Goal: Task Accomplishment & Management: Manage account settings

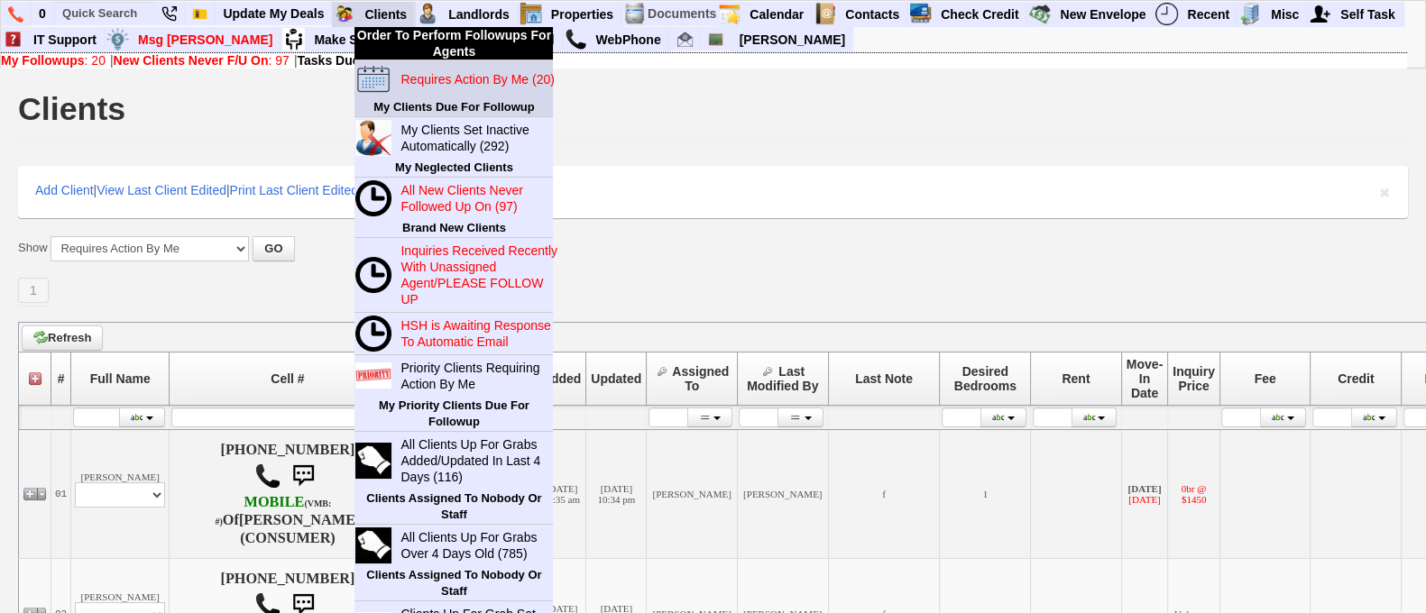
click at [449, 78] on blink "Requires Action By Me (20)" at bounding box center [476, 79] width 153 height 14
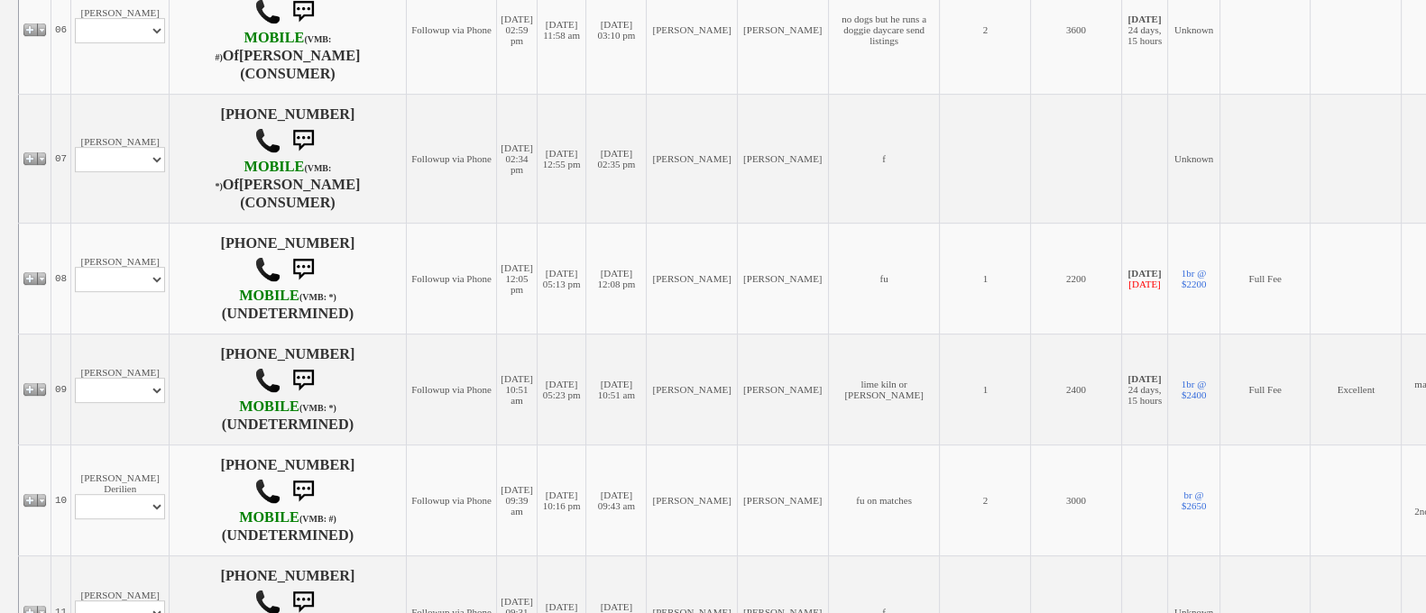
scroll to position [1120, 0]
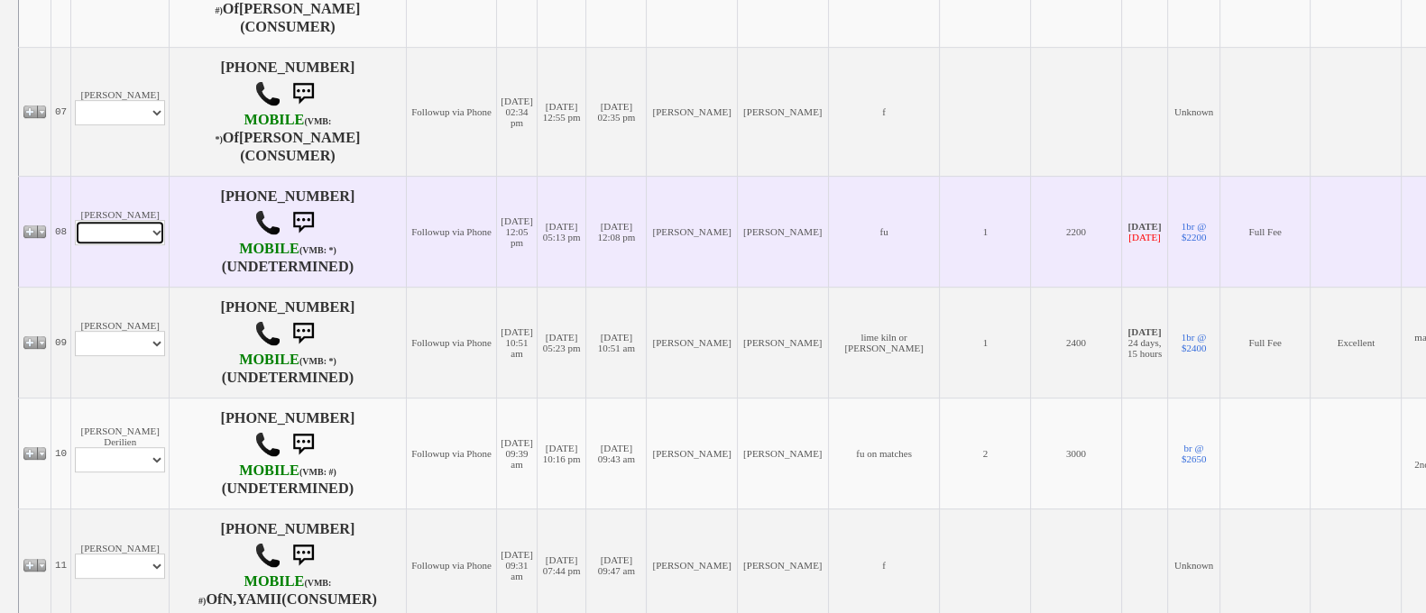
click at [122, 245] on select "Profile Edit Print Email Externally (Will Not Be Tracked In CRM) Closed Deals" at bounding box center [120, 232] width 90 height 25
select select "ChangeURL,/crm/custom/edit_client_form.php?redirect=%2Fcrm%2Fclients.php&id=158…"
click at [75, 245] on select "Profile Edit Print Email Externally (Will Not Be Tracked In CRM) Closed Deals" at bounding box center [120, 232] width 90 height 25
select select
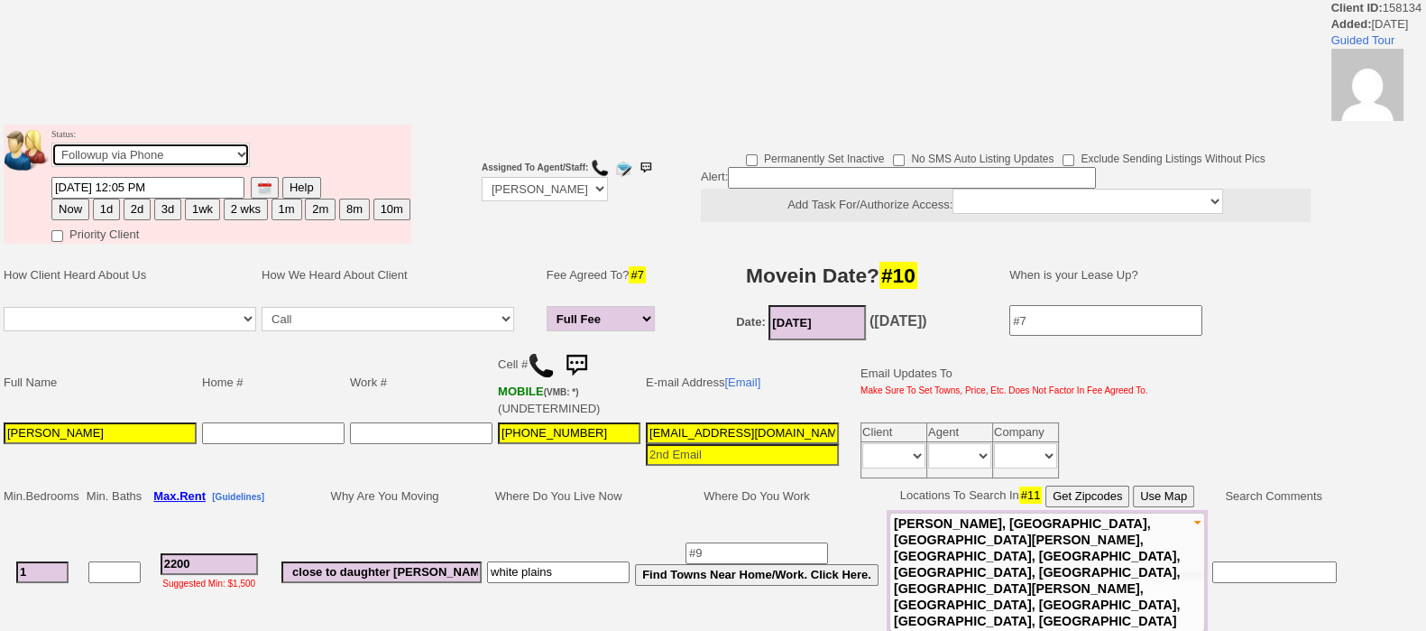
click at [191, 156] on select "Followup via Phone Followup via Email Followup When Section 8 Property Found De…" at bounding box center [150, 155] width 198 height 24
select select "Inactive"
click at [51, 148] on select "Followup via Phone Followup via Email Followup When Section 8 Property Found De…" at bounding box center [150, 155] width 198 height 24
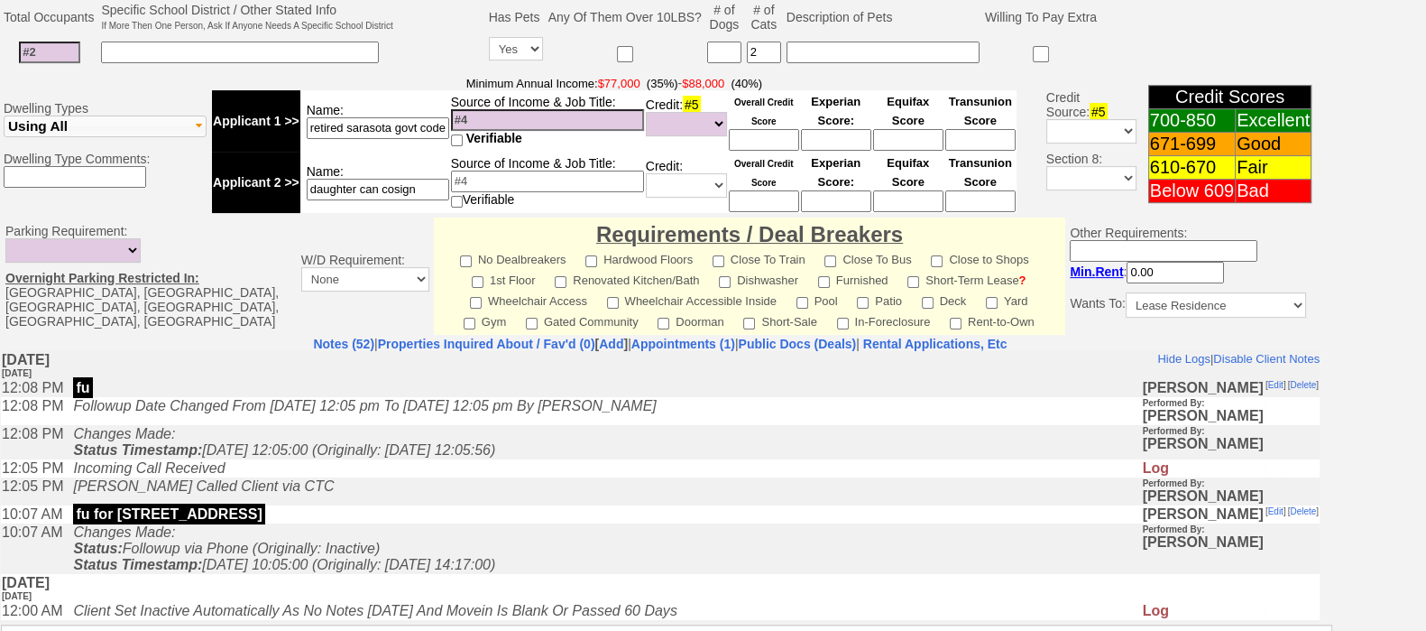
scroll to position [781, 0]
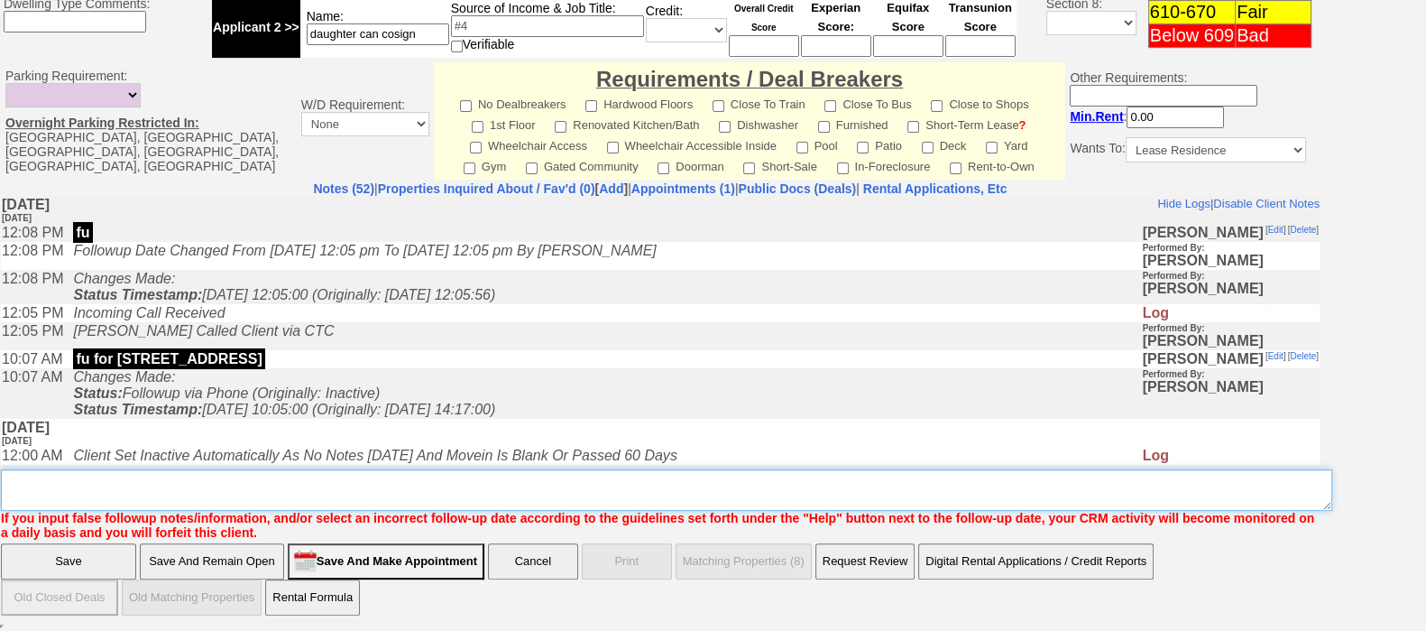
click at [979, 480] on textarea "Insert New Note Here" at bounding box center [666, 489] width 1331 height 41
type textarea "ia"
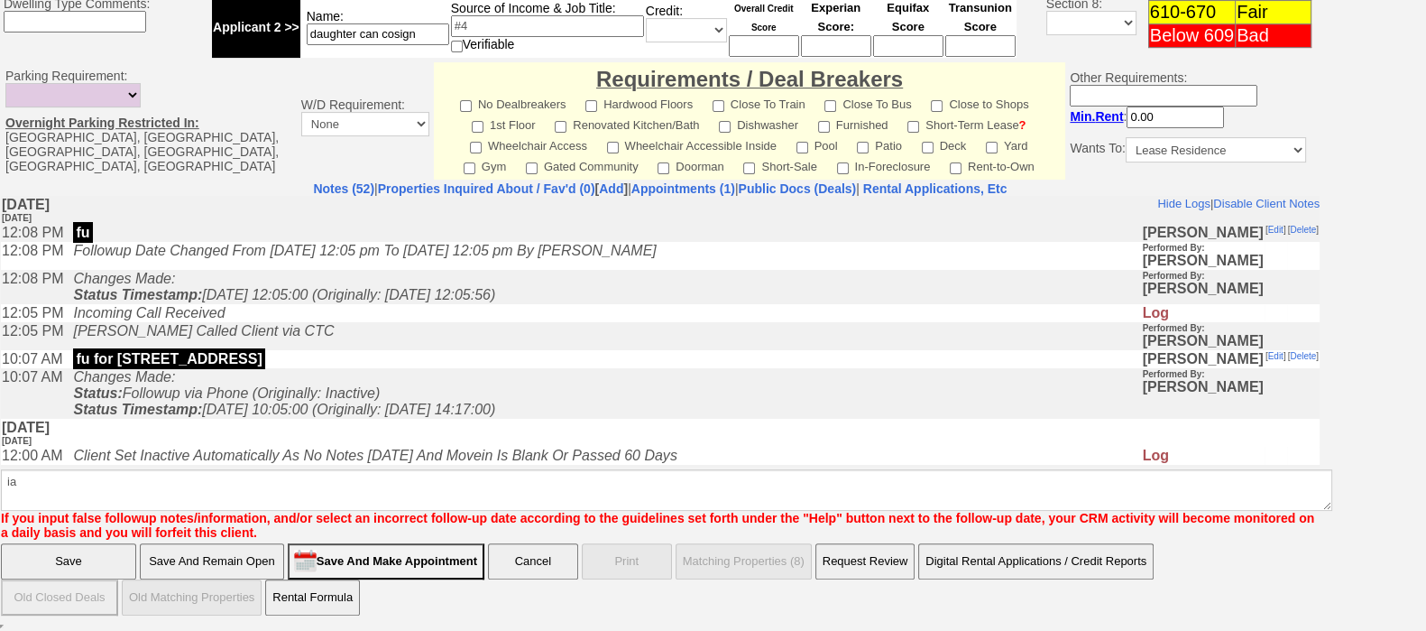
click input "Save" at bounding box center [68, 561] width 135 height 36
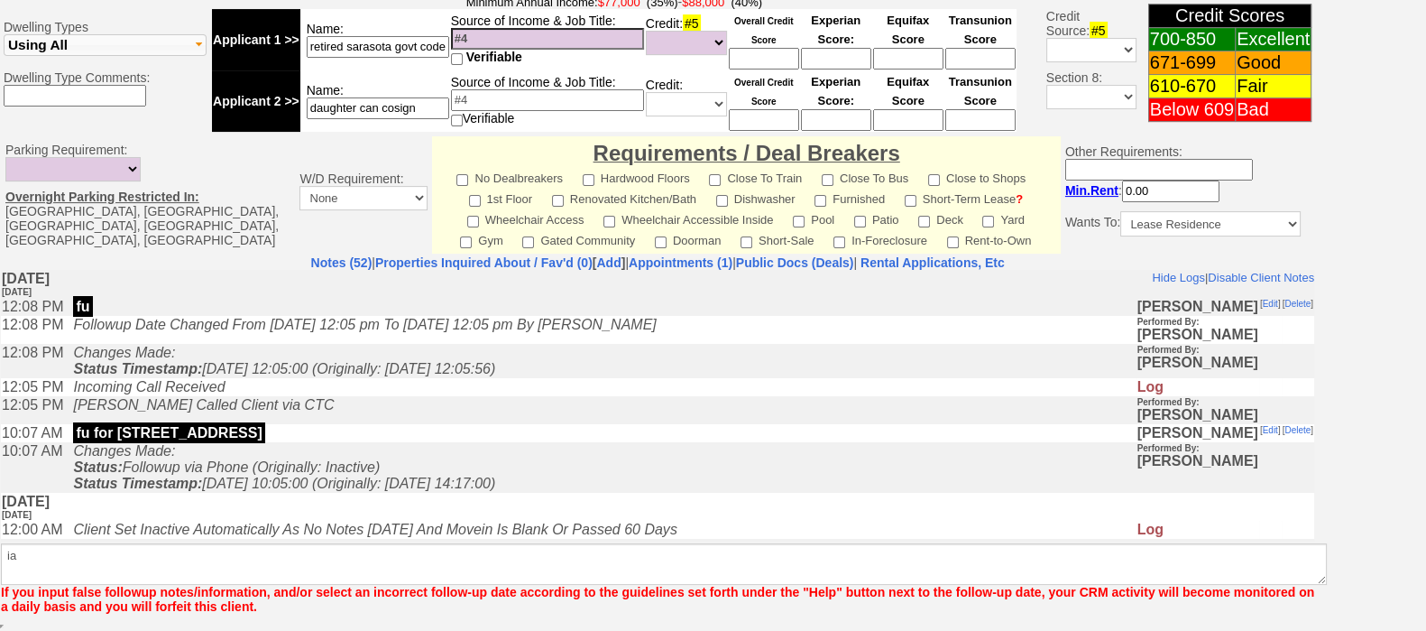
scroll to position [707, 0]
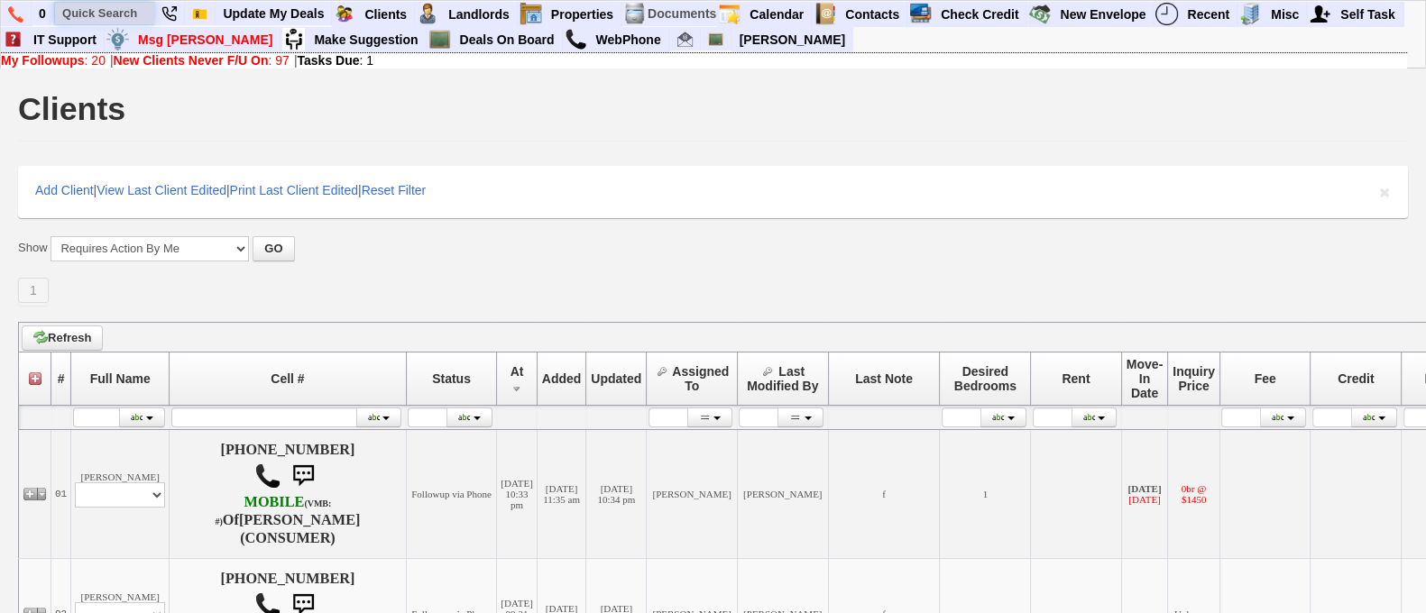
click at [98, 15] on input "text" at bounding box center [104, 13] width 99 height 23
paste input "646-235-8385"
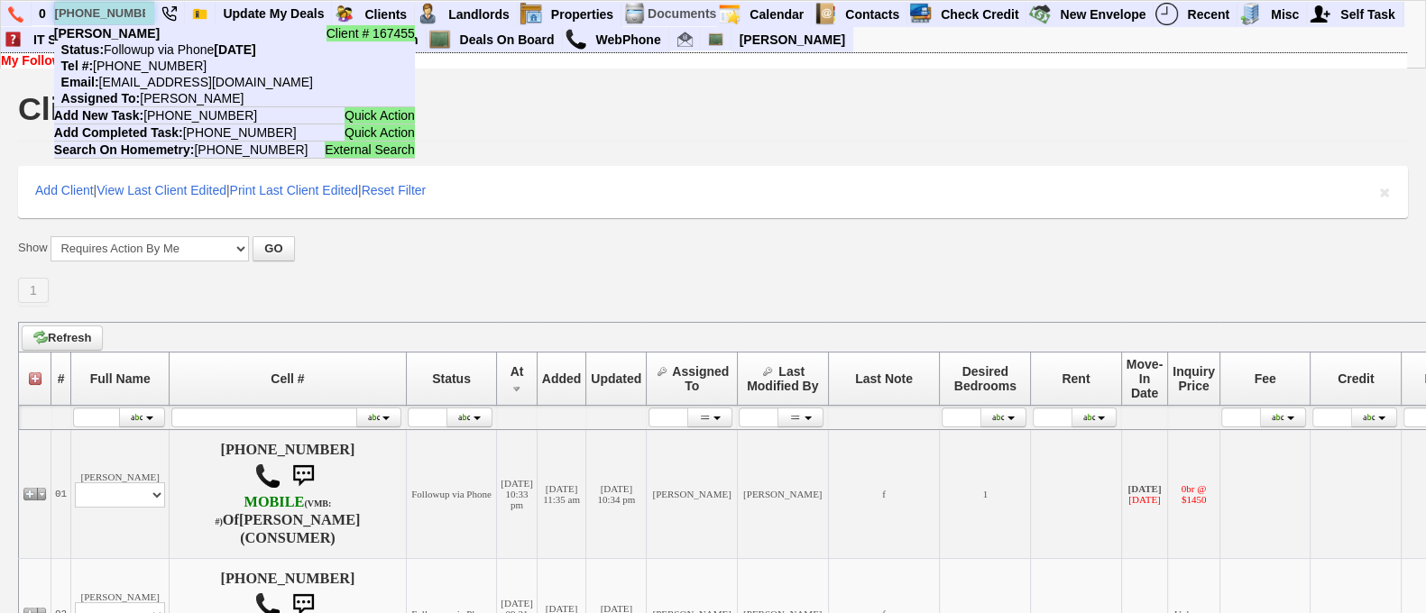
click at [79, 6] on input "646-235-8385" at bounding box center [104, 13] width 99 height 23
paste input "914-564-3172"
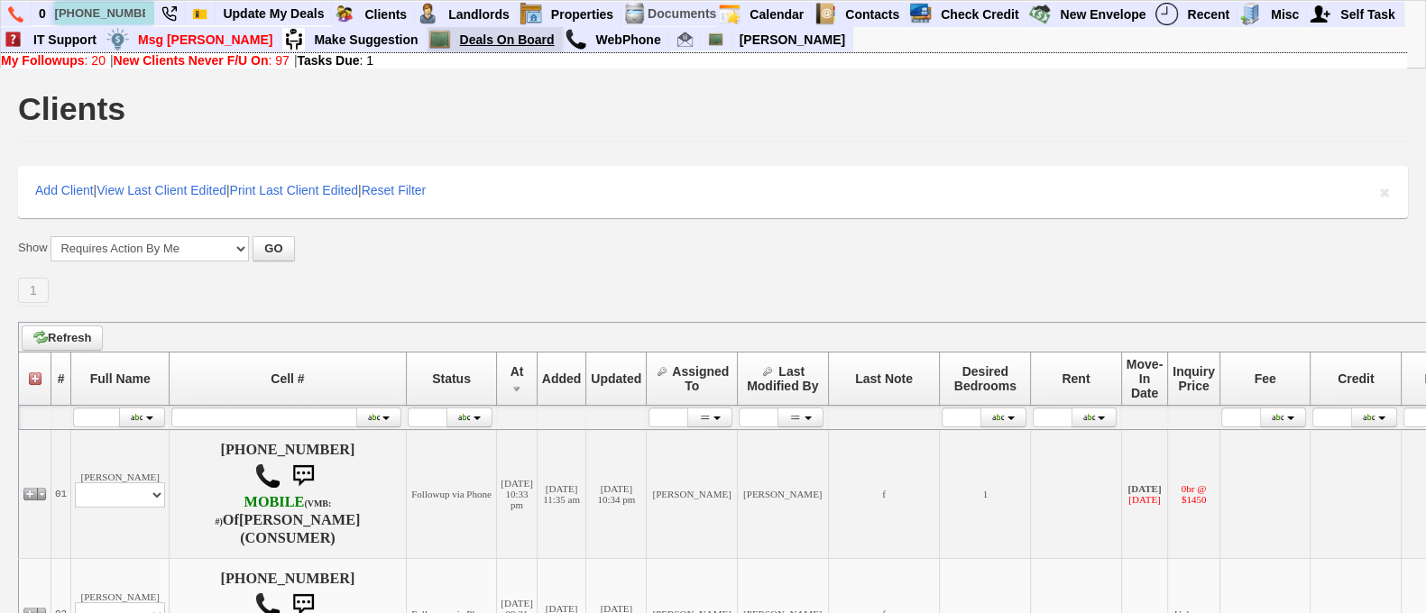
type input "914-564-3172"
click at [455, 41] on link "Deals On Board" at bounding box center [508, 39] width 110 height 23
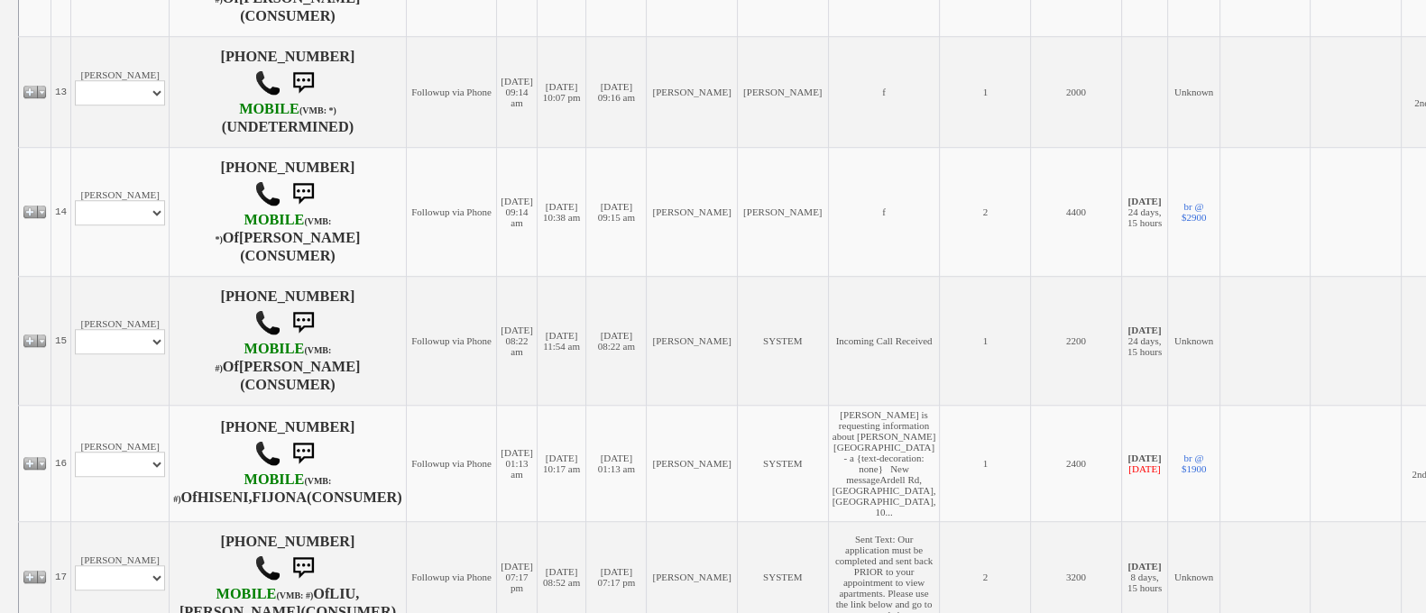
scroll to position [1779, 0]
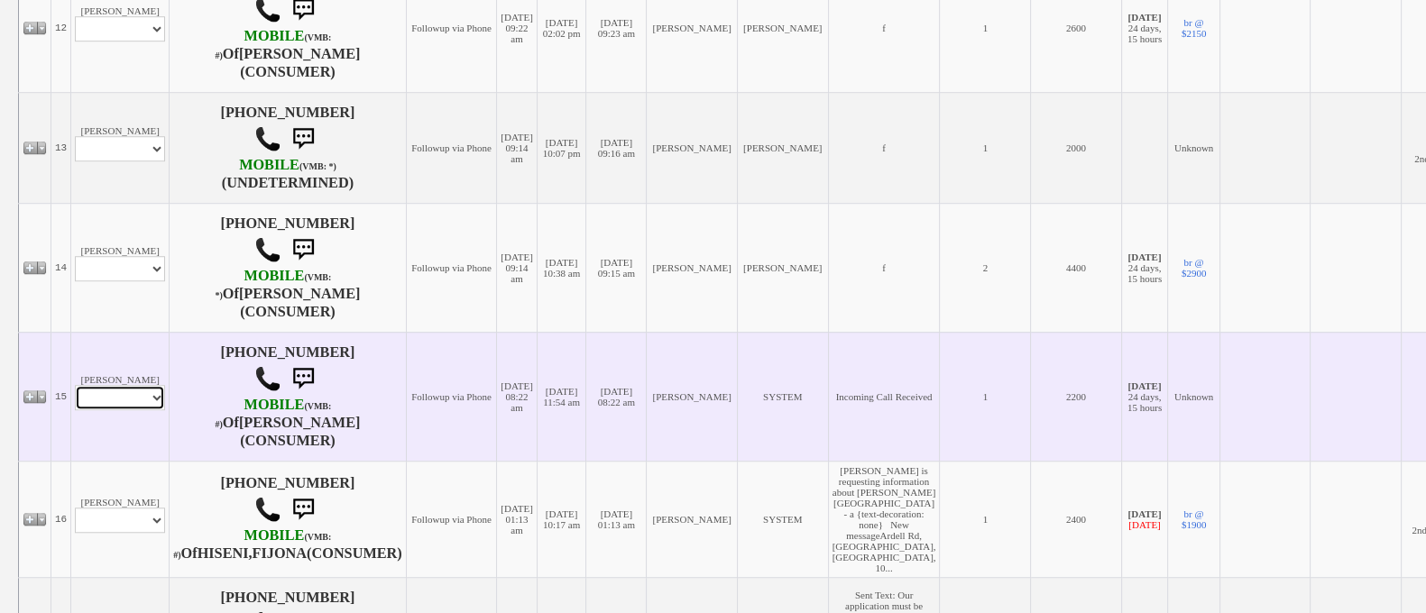
click at [125, 410] on select "Profile Edit Print Closed Deals" at bounding box center [120, 397] width 90 height 25
select select "ChangeURL,/crm/custom/edit_client_form.php?redirect=%2Fcrm%2Fclients.php&id=167…"
click at [75, 410] on select "Profile Edit Print Closed Deals" at bounding box center [120, 397] width 90 height 25
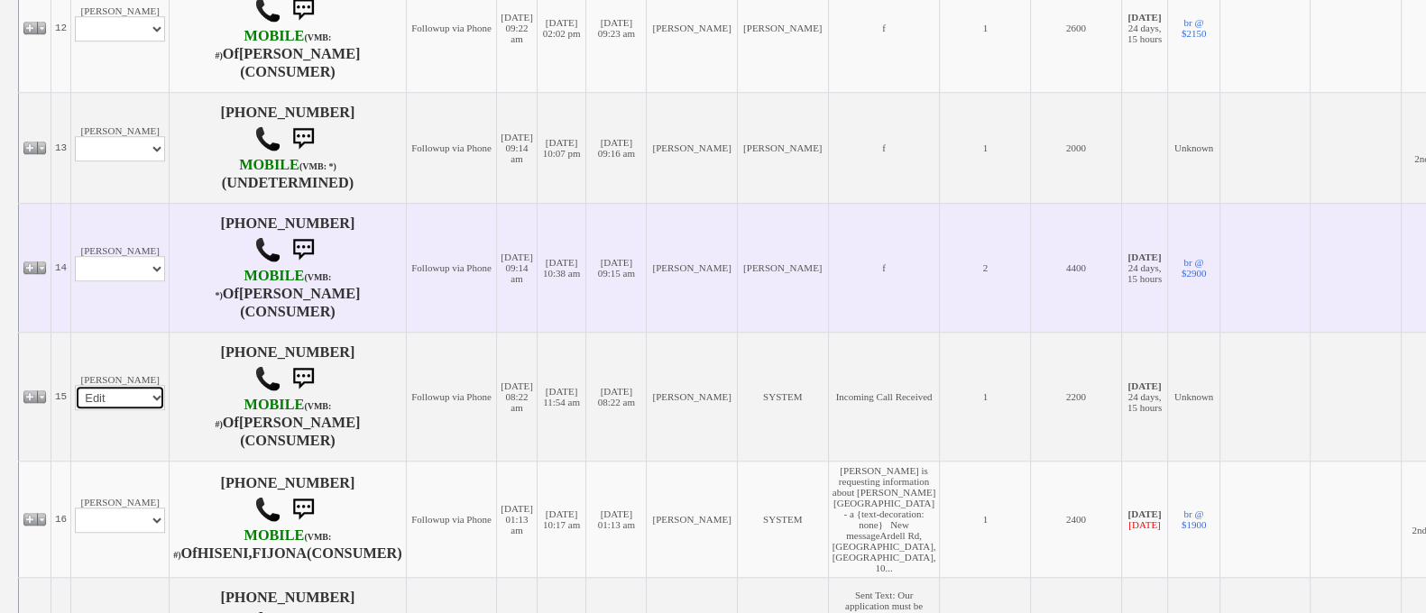
select select
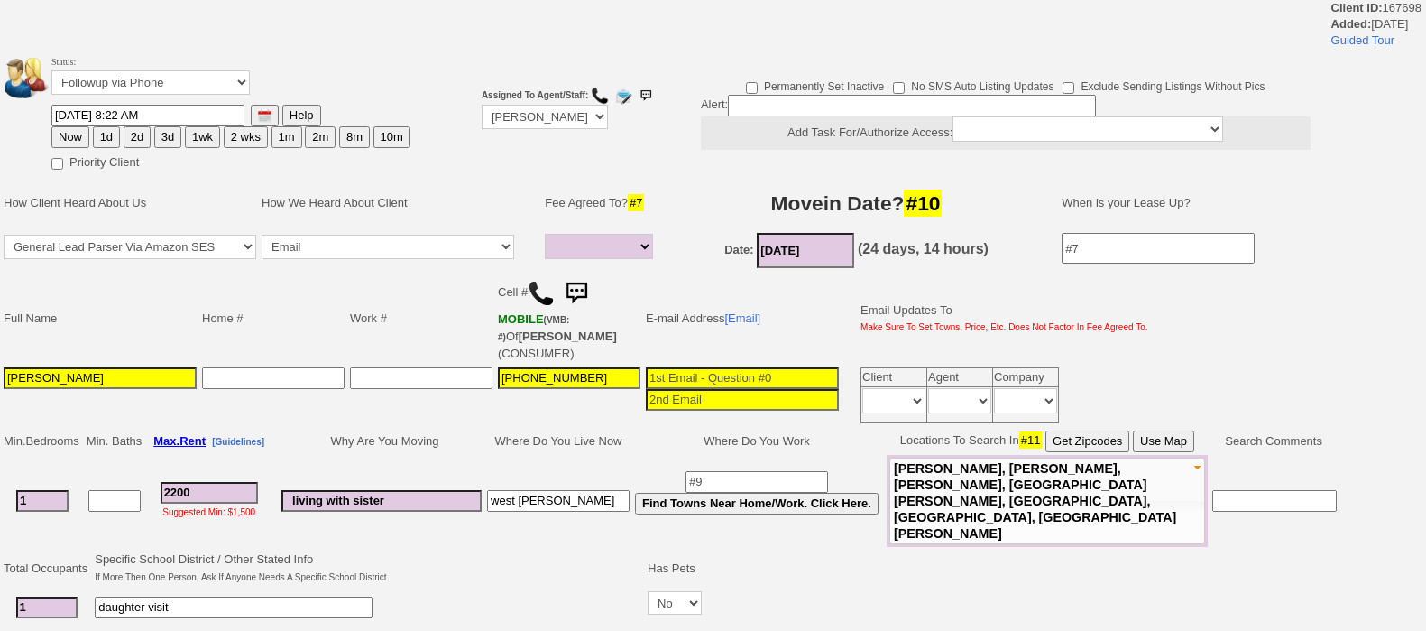
select select
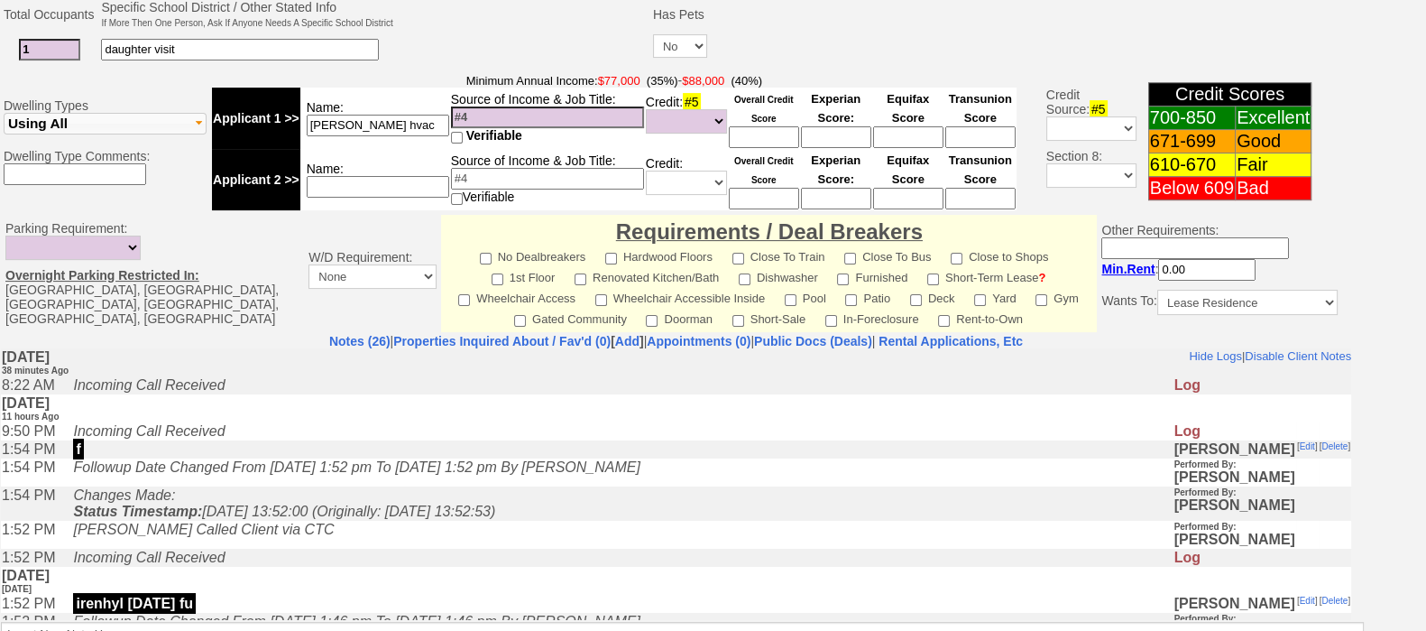
scroll to position [59, 0]
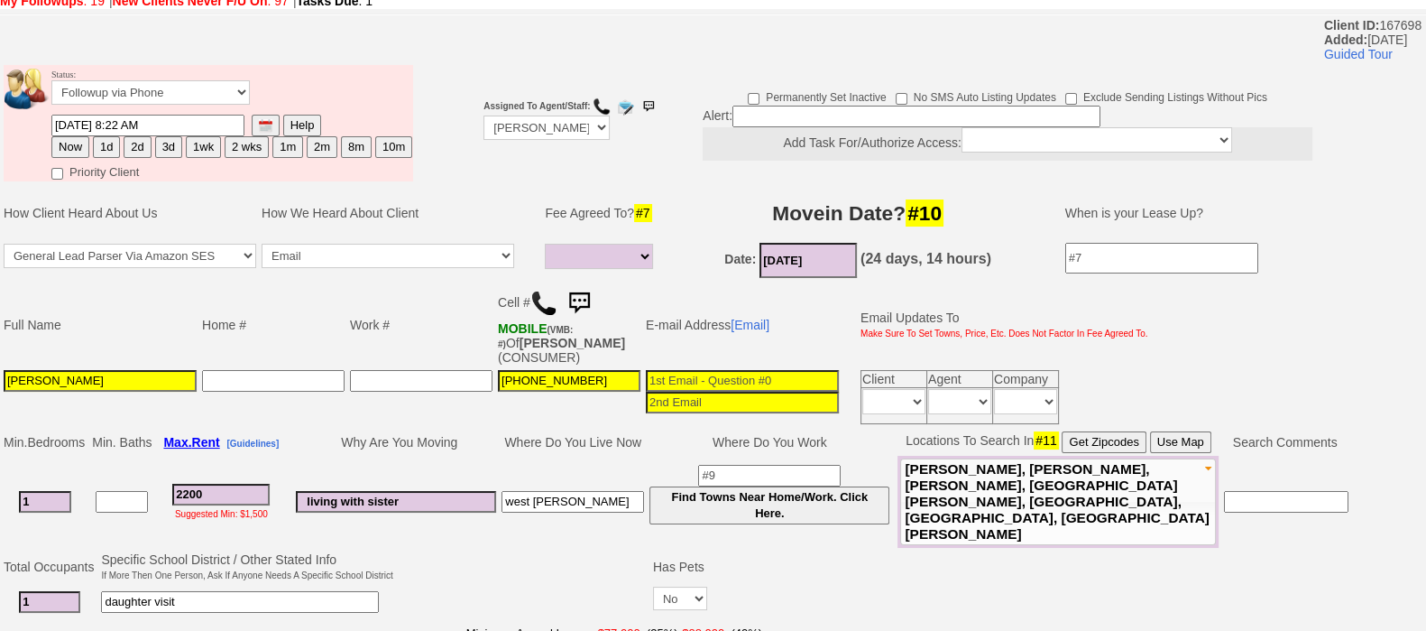
click at [539, 305] on img at bounding box center [543, 303] width 27 height 27
click at [546, 294] on img at bounding box center [543, 303] width 27 height 27
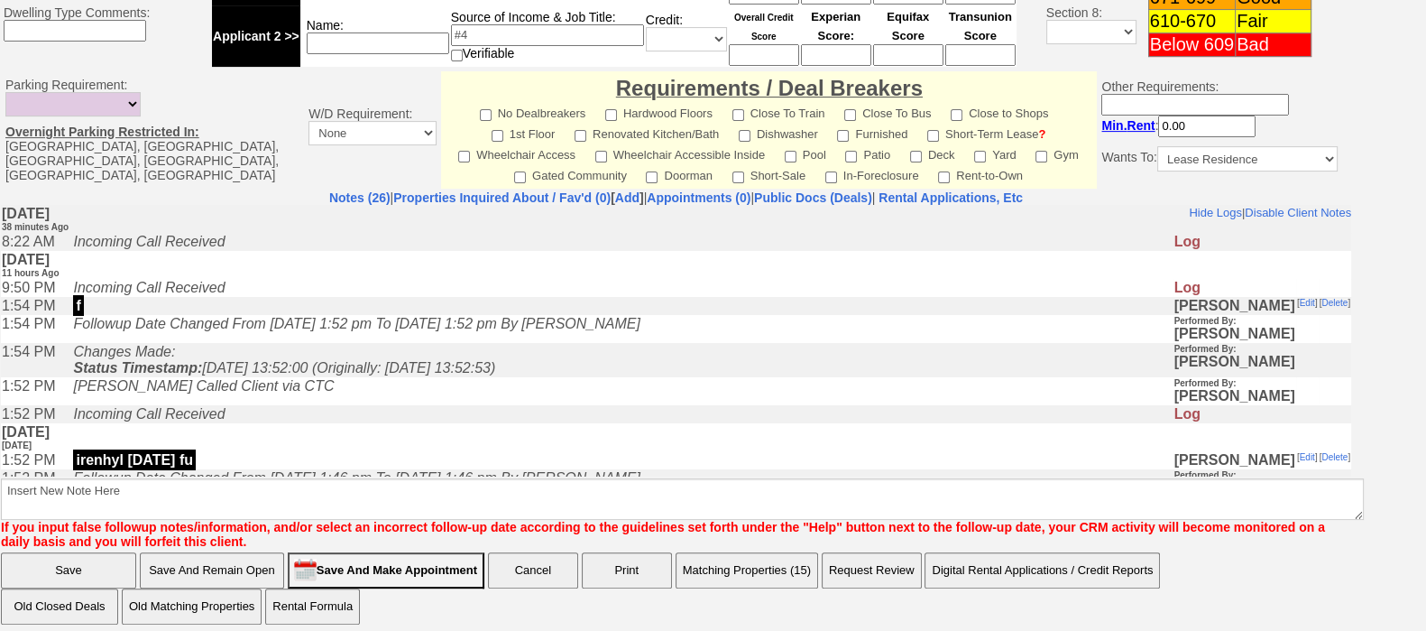
scroll to position [0, 0]
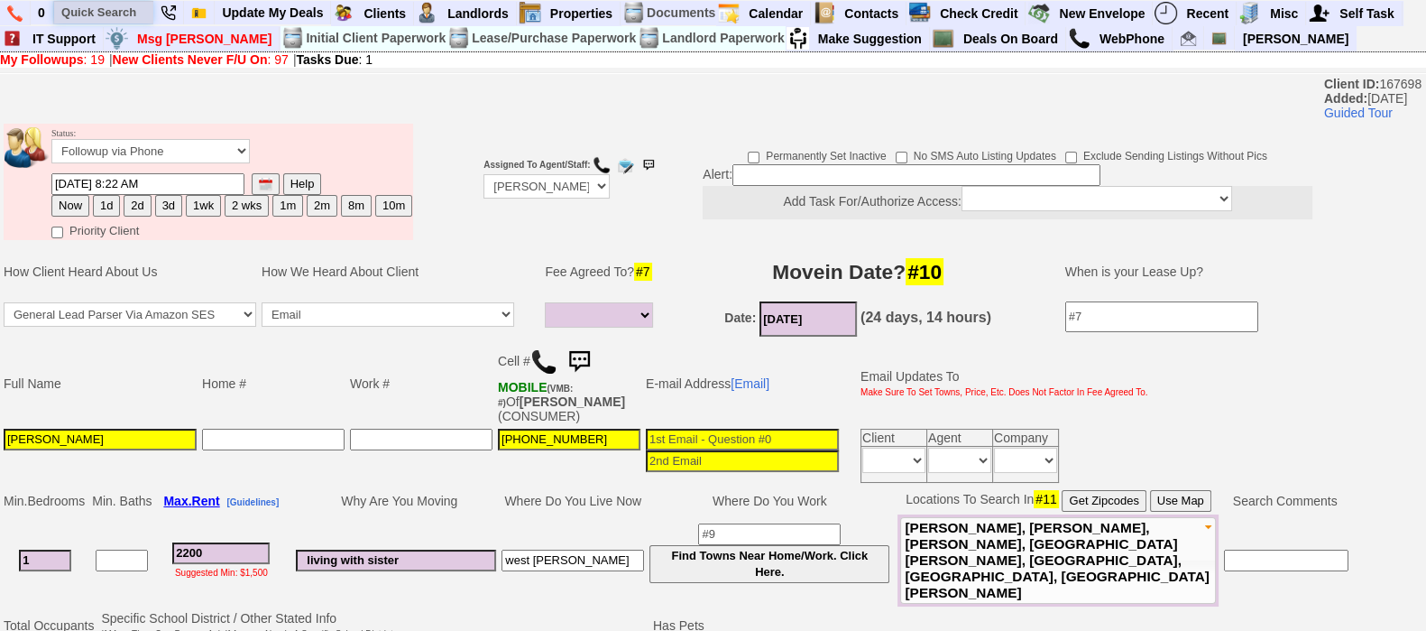
click at [99, 12] on input "text" at bounding box center [103, 12] width 99 height 23
type input "irenhyli9"
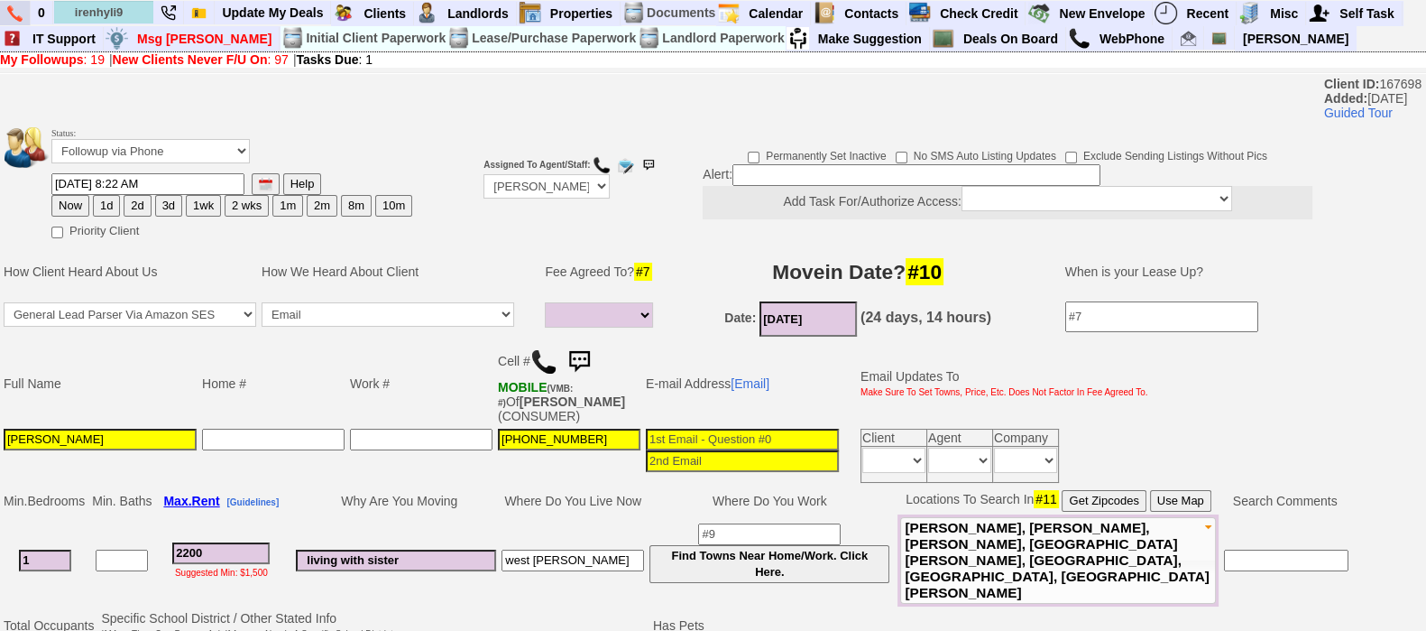
click at [17, 10] on img at bounding box center [14, 13] width 15 height 16
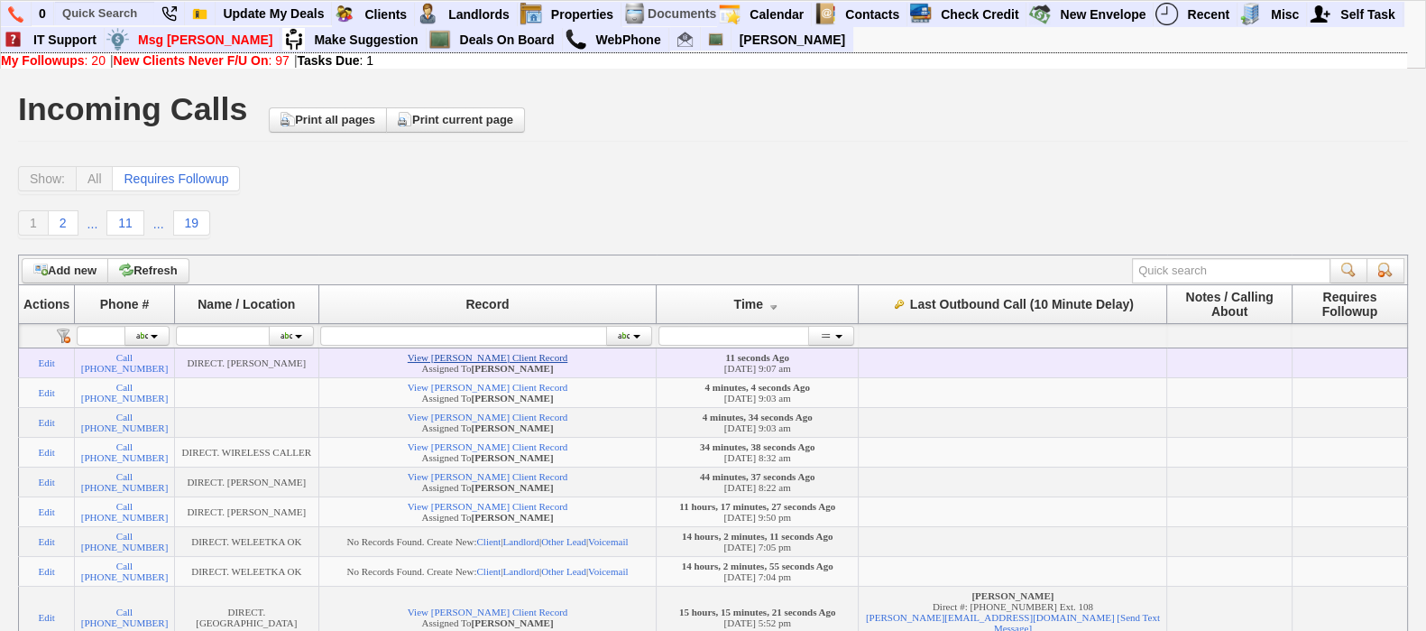
click at [555, 363] on link "View Melissa Harvey's Client Record" at bounding box center [488, 357] width 160 height 11
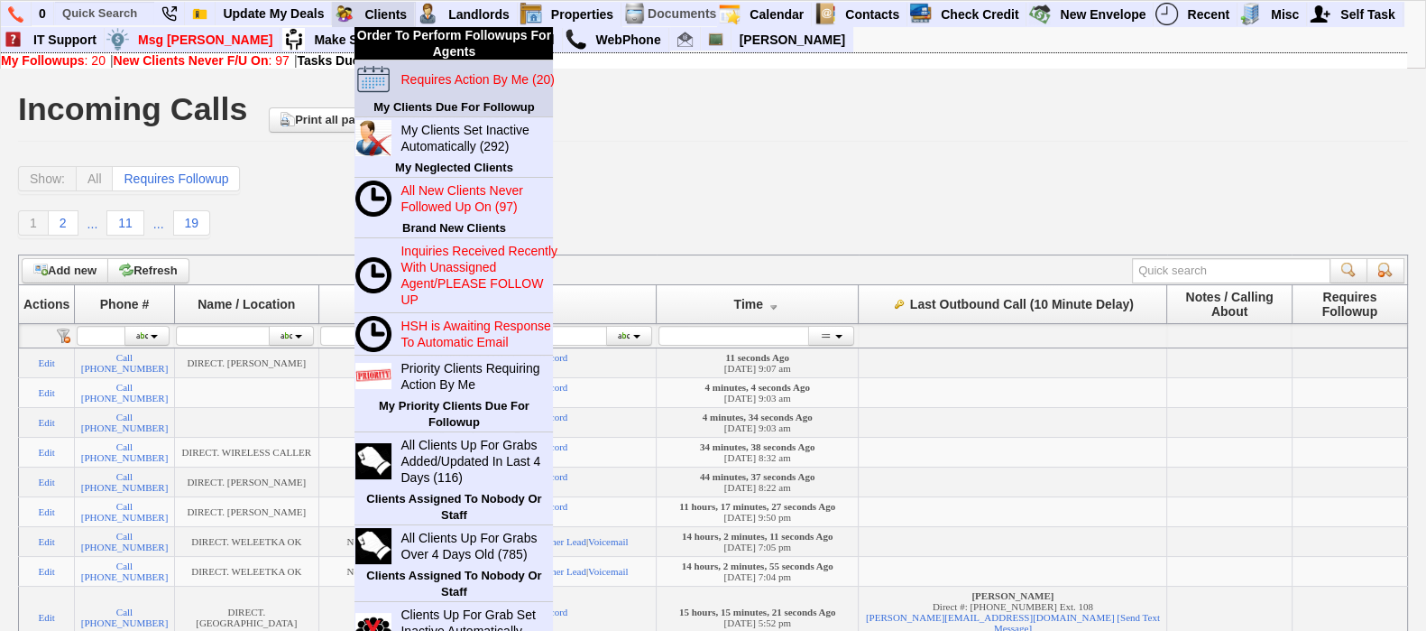
click at [439, 78] on blink "Requires Action By Me (20)" at bounding box center [476, 79] width 153 height 14
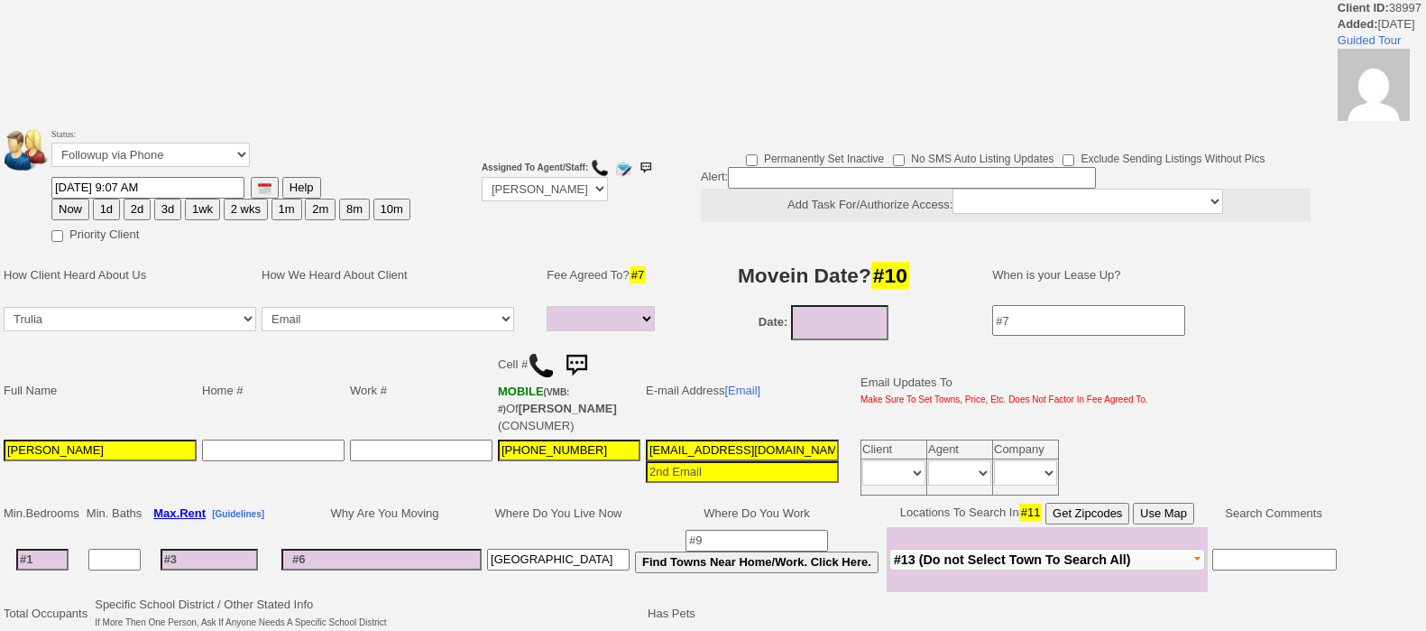
select select
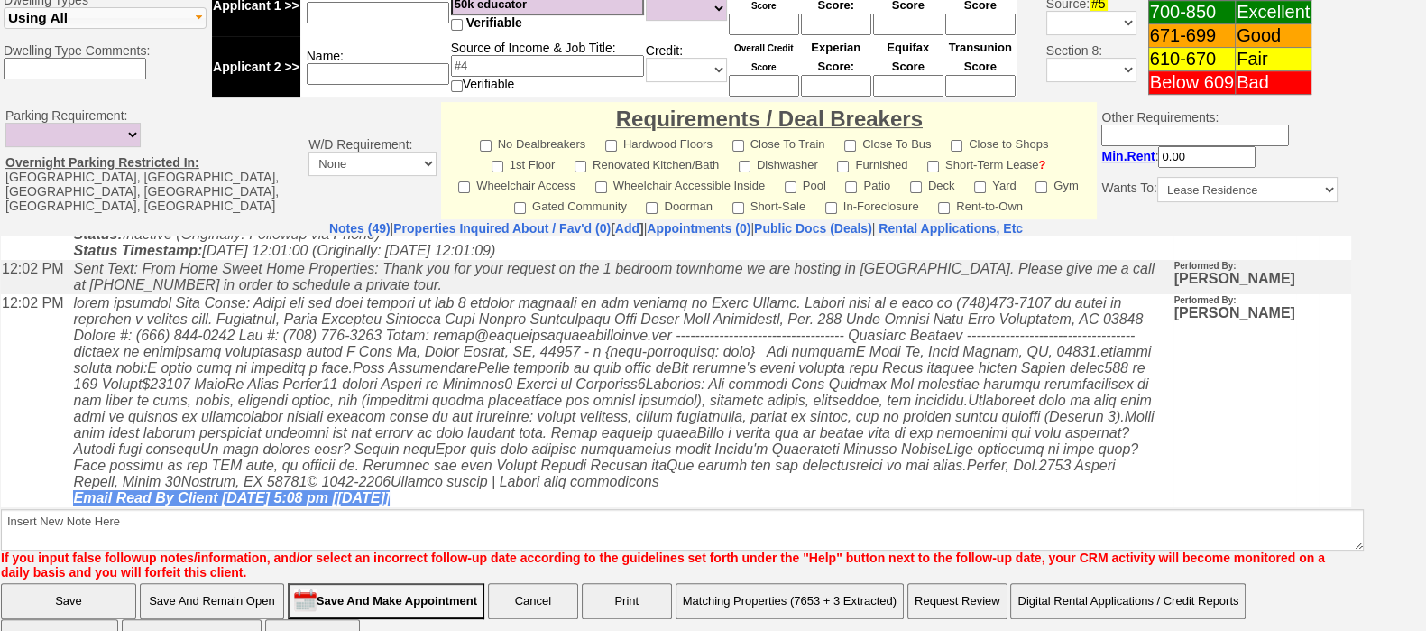
scroll to position [101, 0]
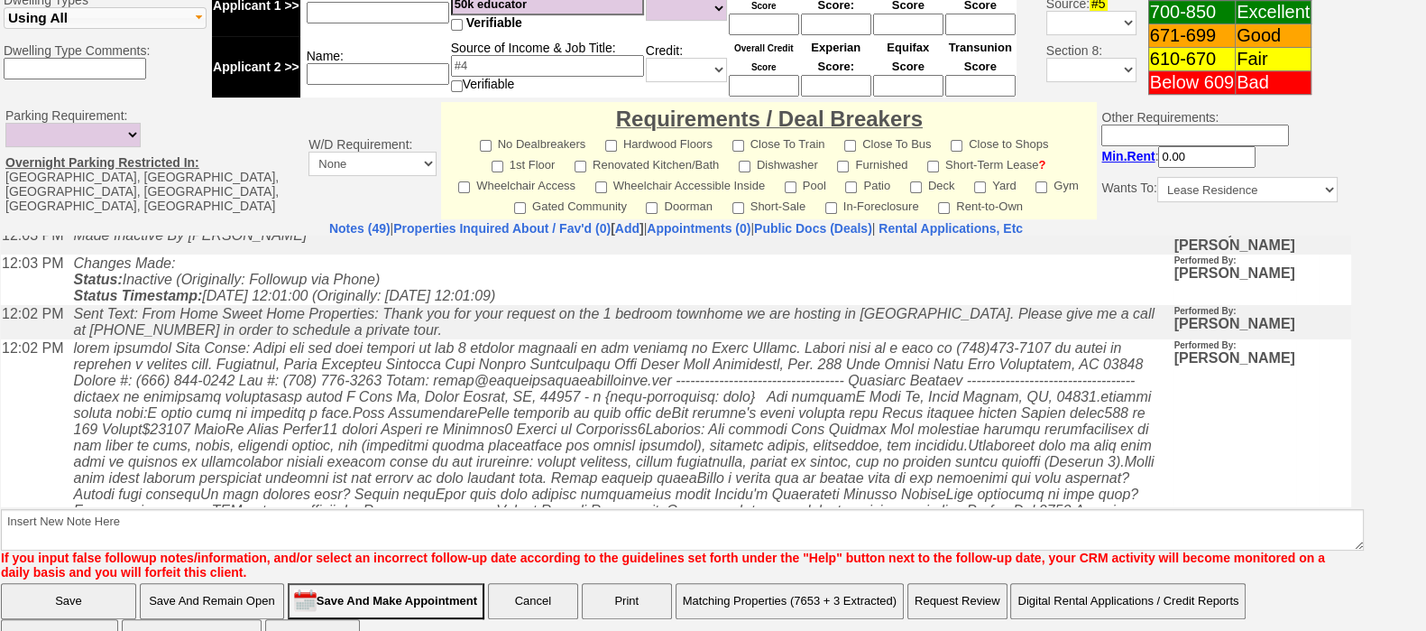
click at [1336, 223] on center "Notes (49) | Properties Inquired About / Fav'd (0) [ Add ] | Appointments (0) |…" at bounding box center [676, 228] width 1350 height 14
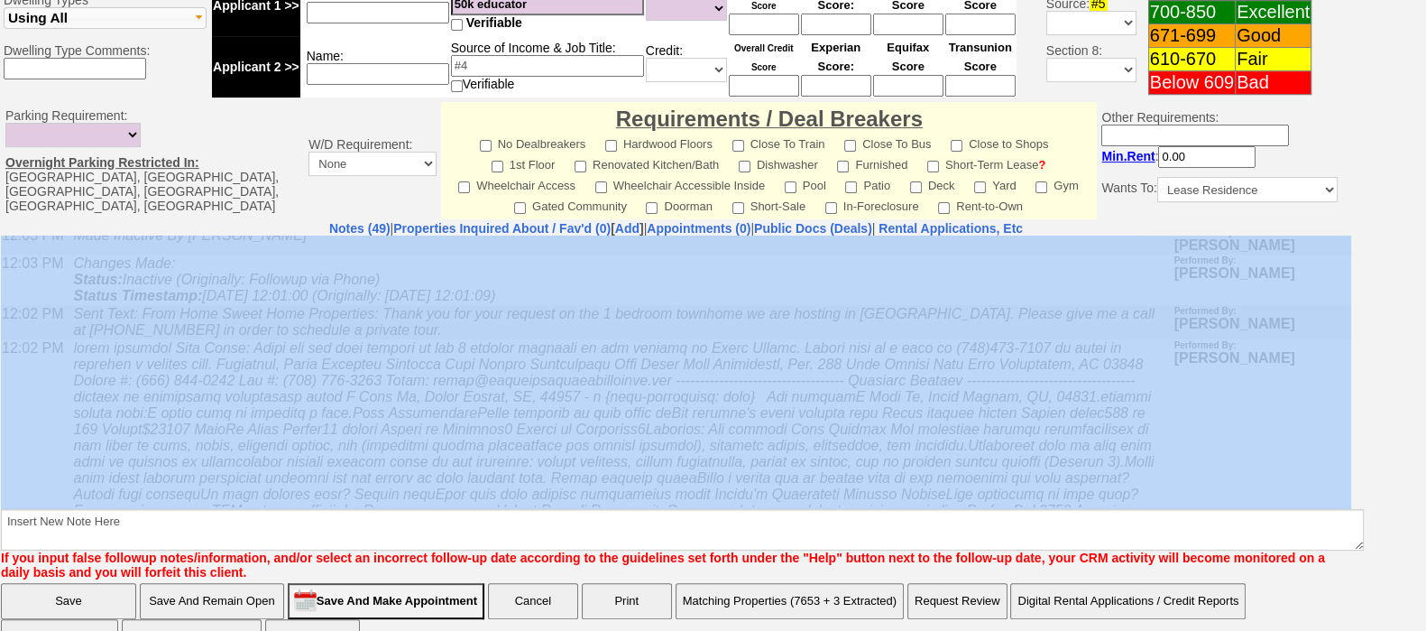
drag, startPoint x: 1337, startPoint y: 457, endPoint x: 1339, endPoint y: 238, distance: 219.2
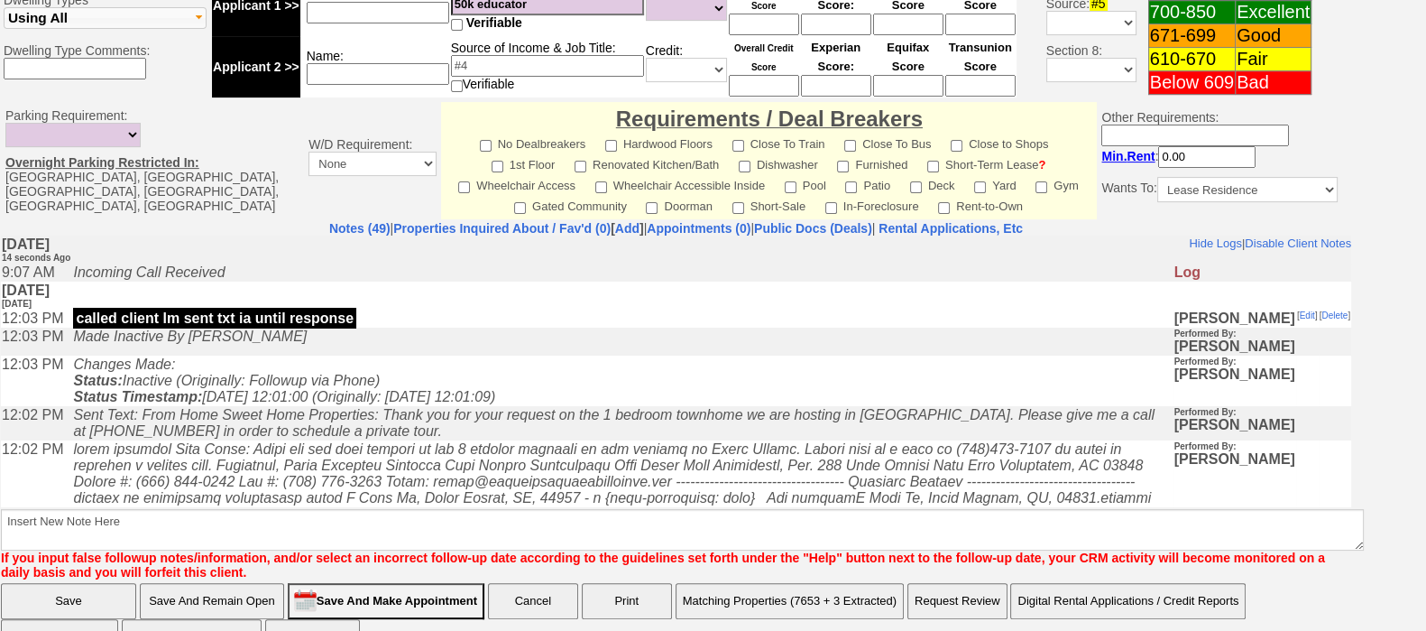
scroll to position [0, 0]
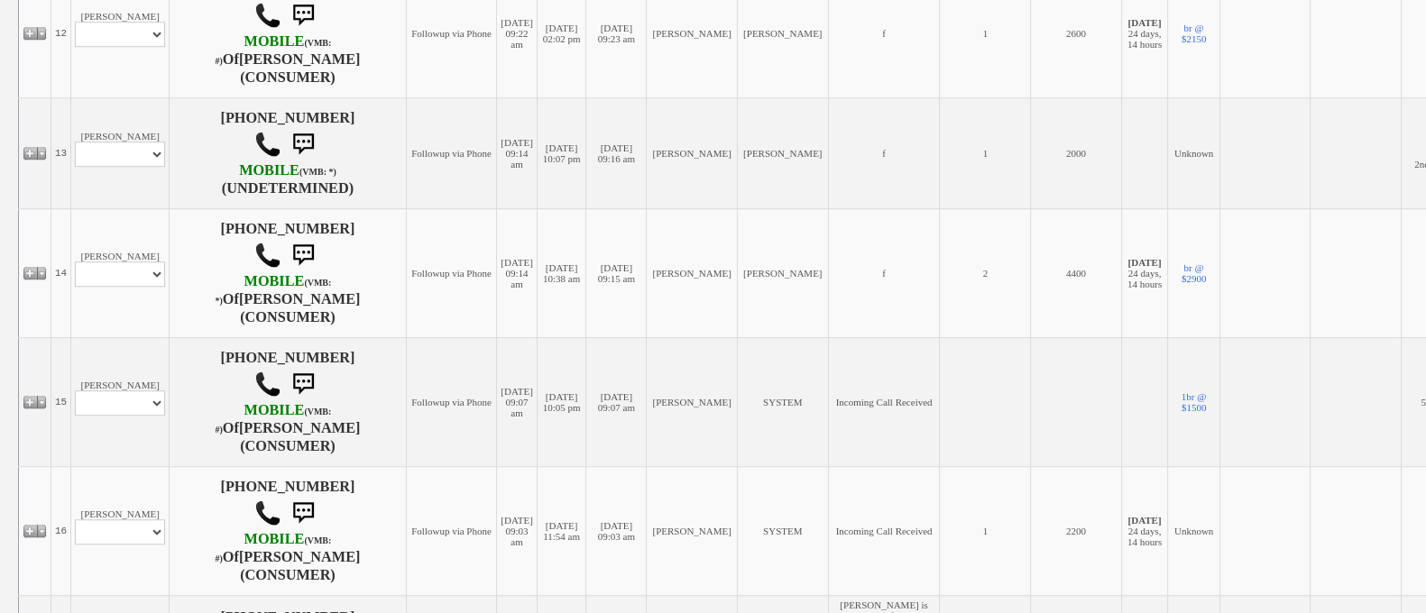
scroll to position [2002, 0]
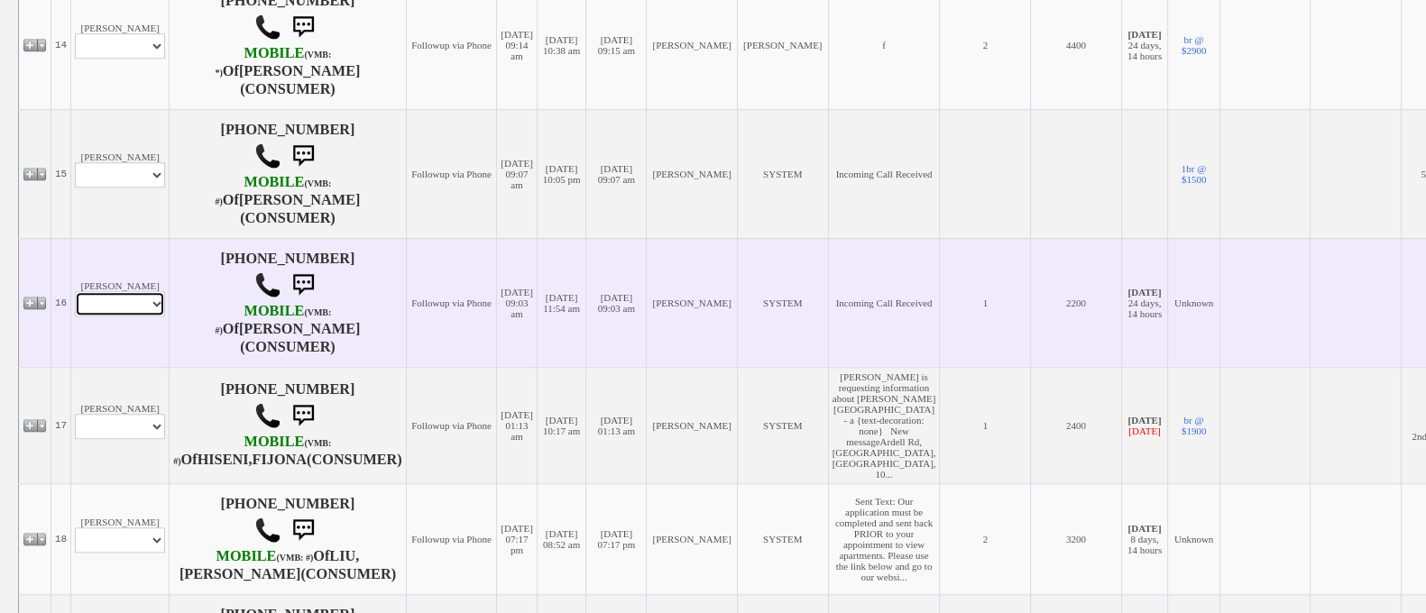
click at [104, 317] on select "Profile Edit Print Closed Deals" at bounding box center [120, 303] width 90 height 25
select select "ChangeURL,/crm/custom/edit_client_form.php?redirect=%2Fcrm%2Fclients.php&id=167…"
click at [75, 317] on select "Profile Edit Print Closed Deals" at bounding box center [120, 303] width 90 height 25
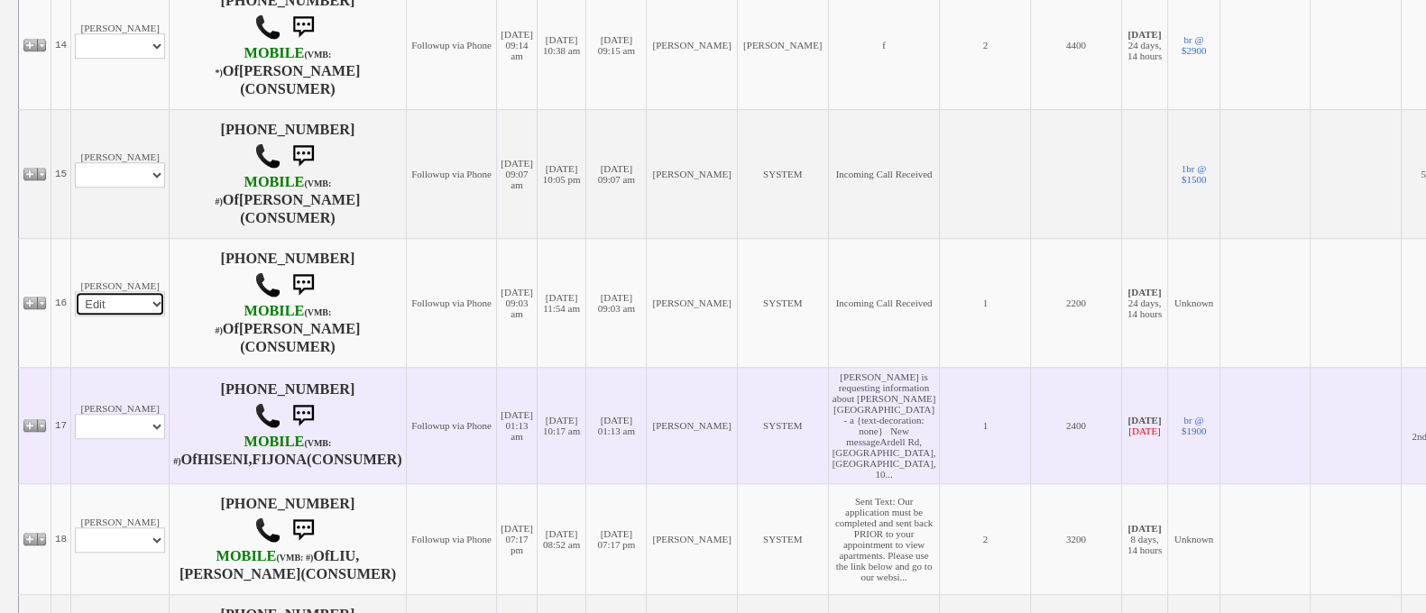
select select
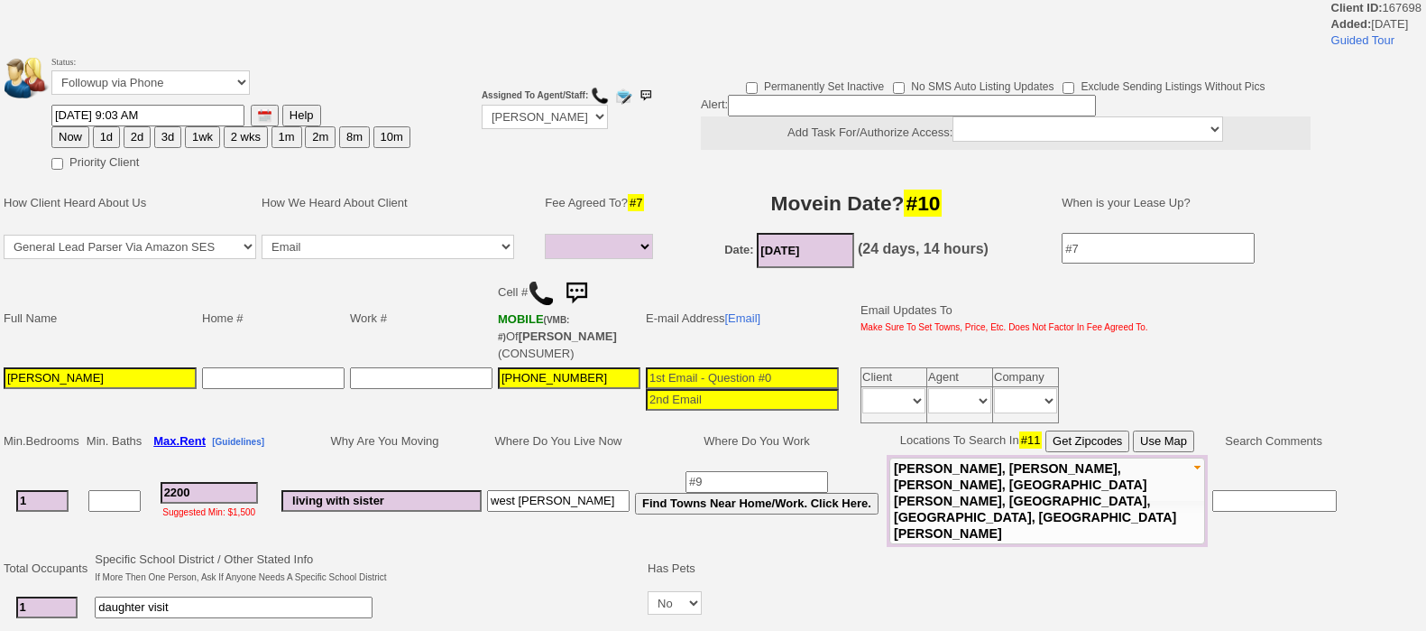
select select
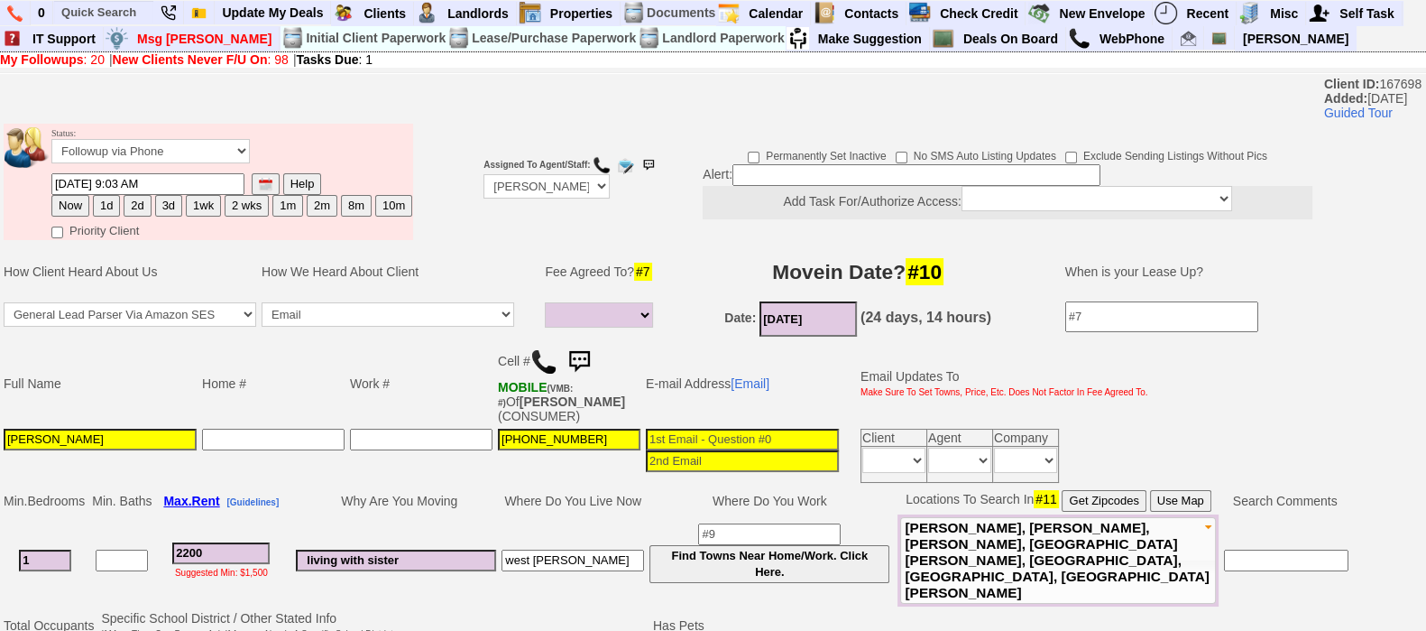
click at [582, 346] on img at bounding box center [579, 362] width 36 height 36
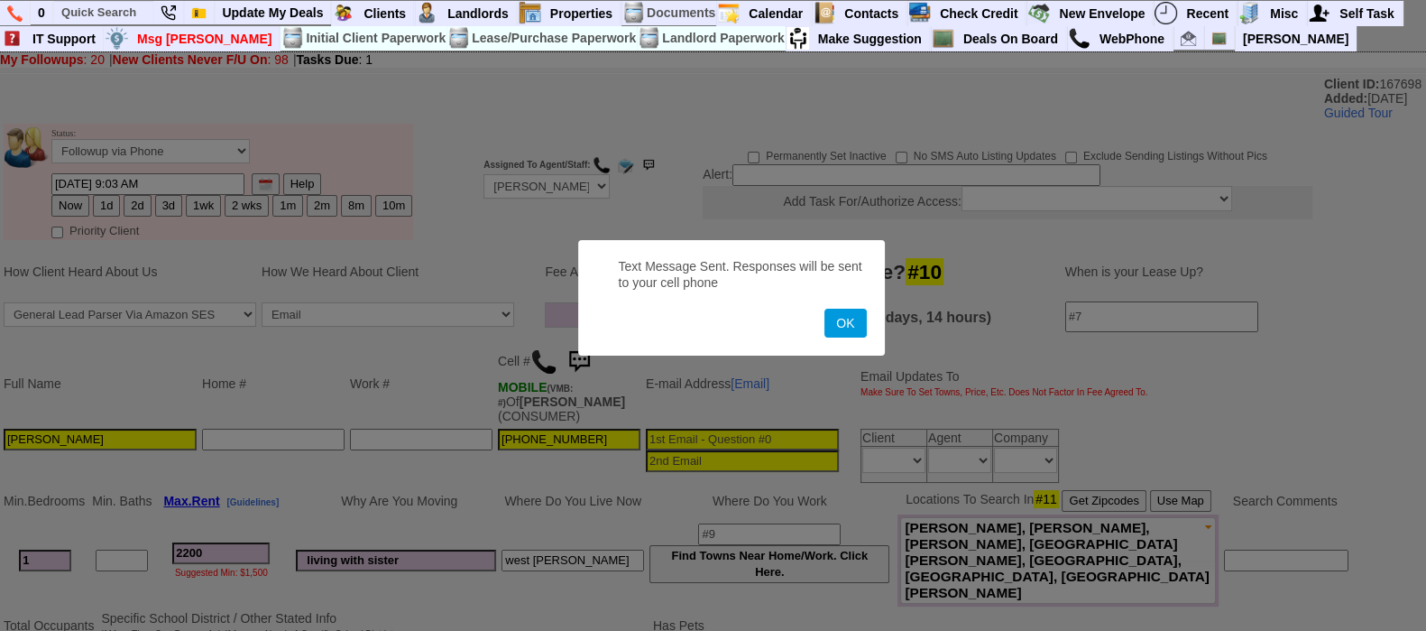
click at [824, 308] on button "OK" at bounding box center [844, 322] width 41 height 29
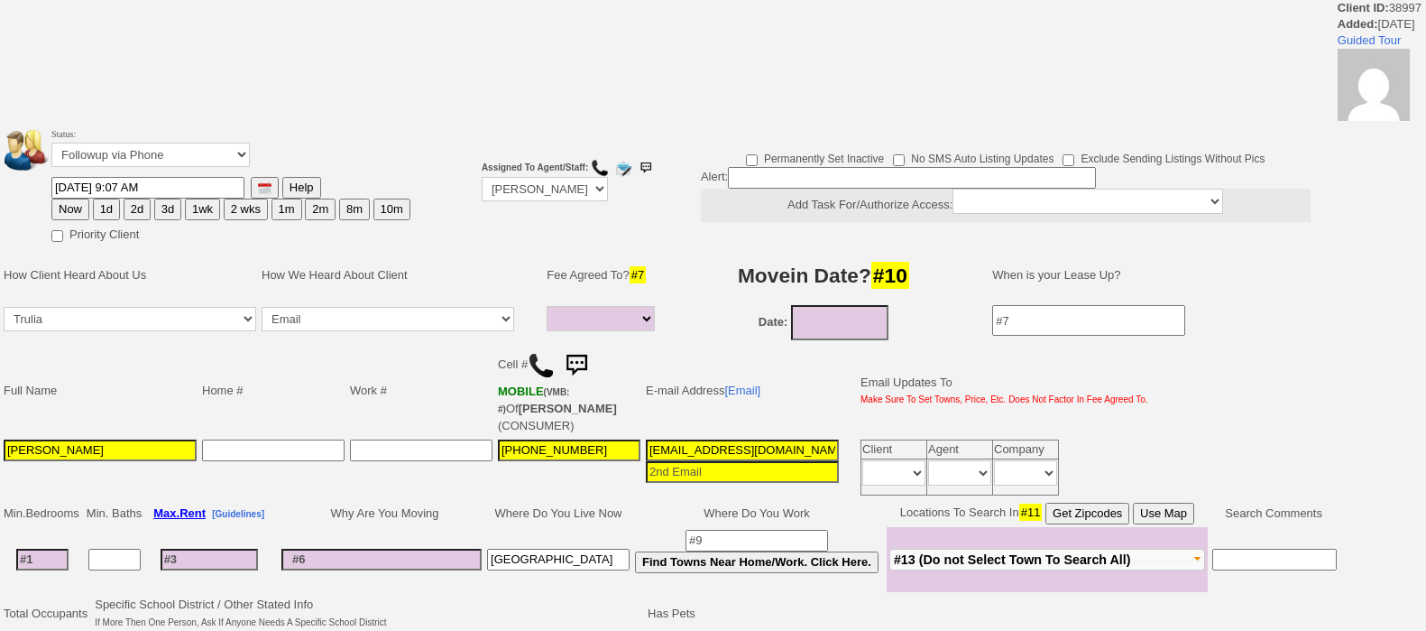
select select
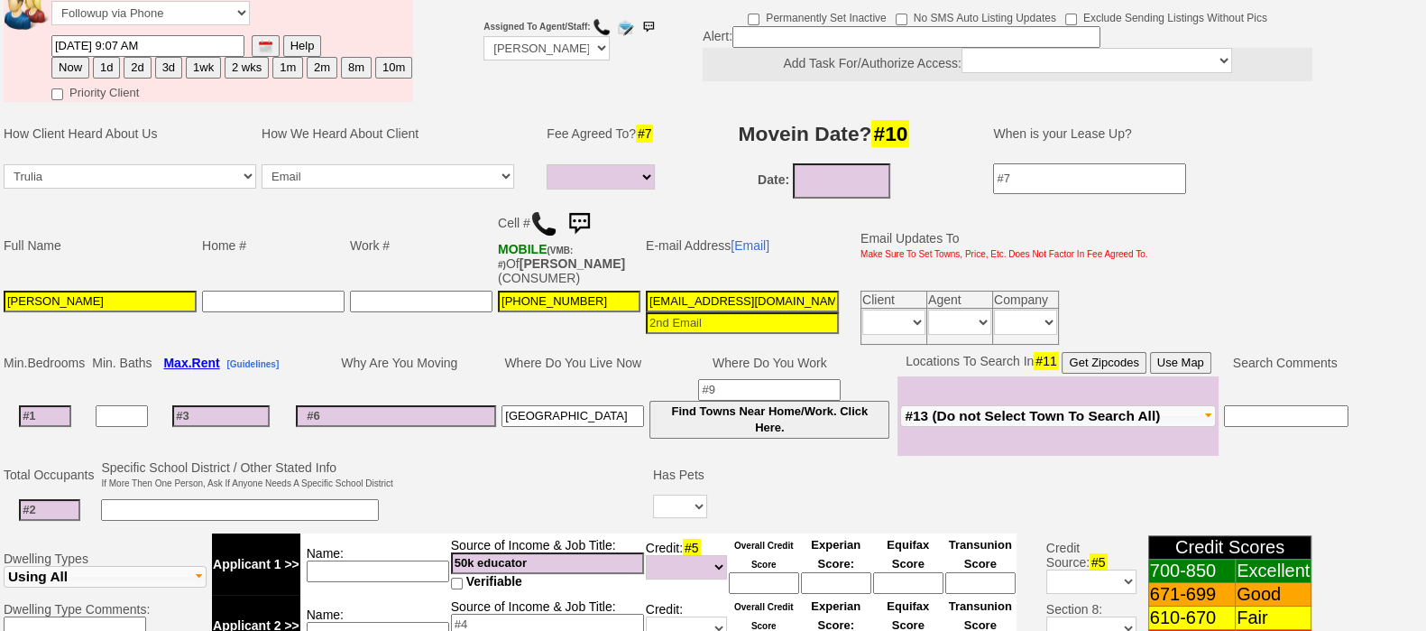
scroll to position [811, 0]
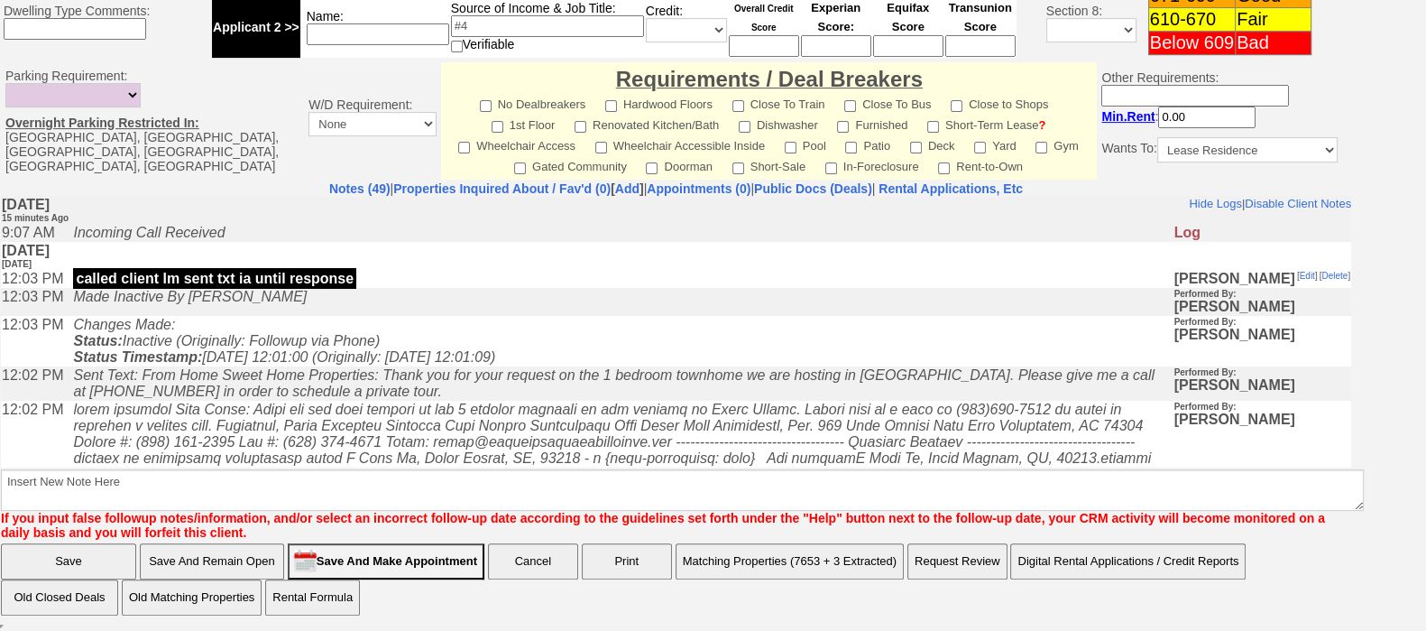
click at [753, 360] on td "Changes Made: Status: Inactive (Originally: Followup via Phone) Status Timestam…" at bounding box center [618, 340] width 1109 height 51
